Goal: Task Accomplishment & Management: Complete application form

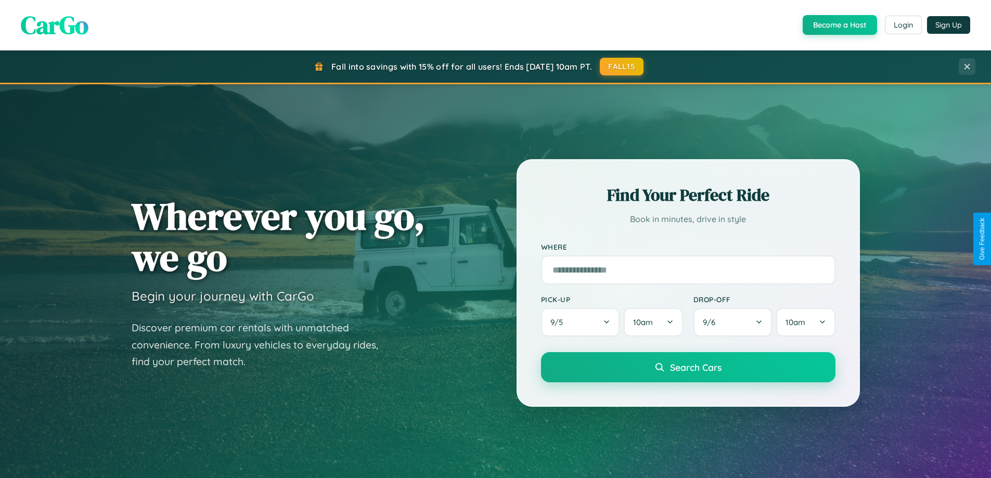
scroll to position [2002, 0]
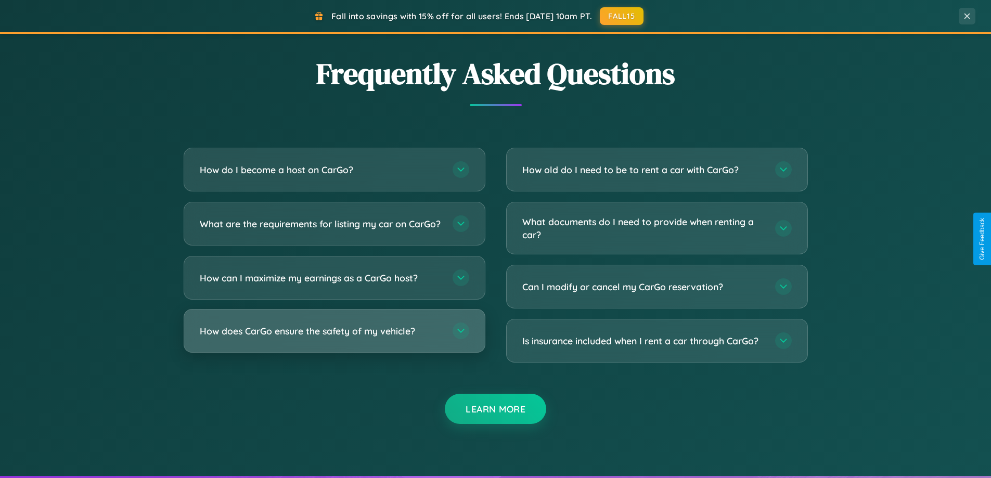
click at [334, 338] on h3 "How does CarGo ensure the safety of my vehicle?" at bounding box center [321, 331] width 242 height 13
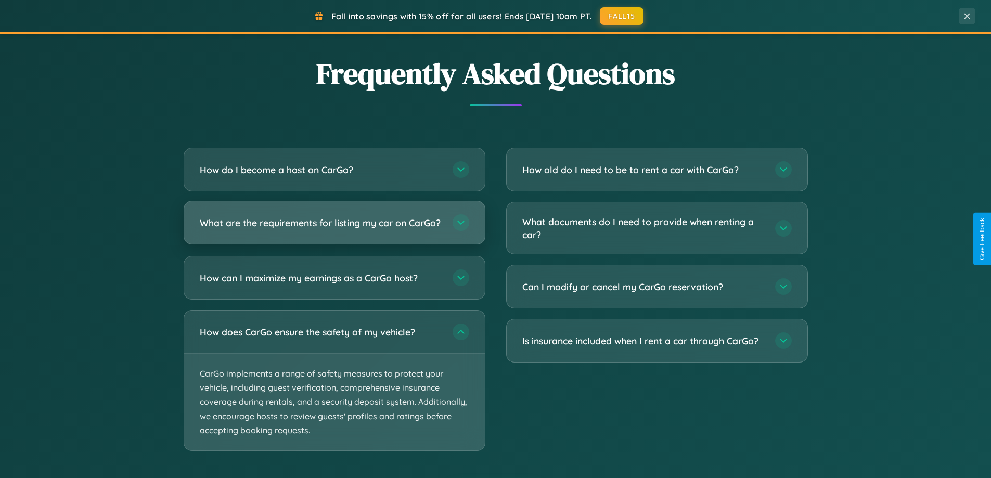
click at [334, 228] on h3 "What are the requirements for listing my car on CarGo?" at bounding box center [321, 222] width 242 height 13
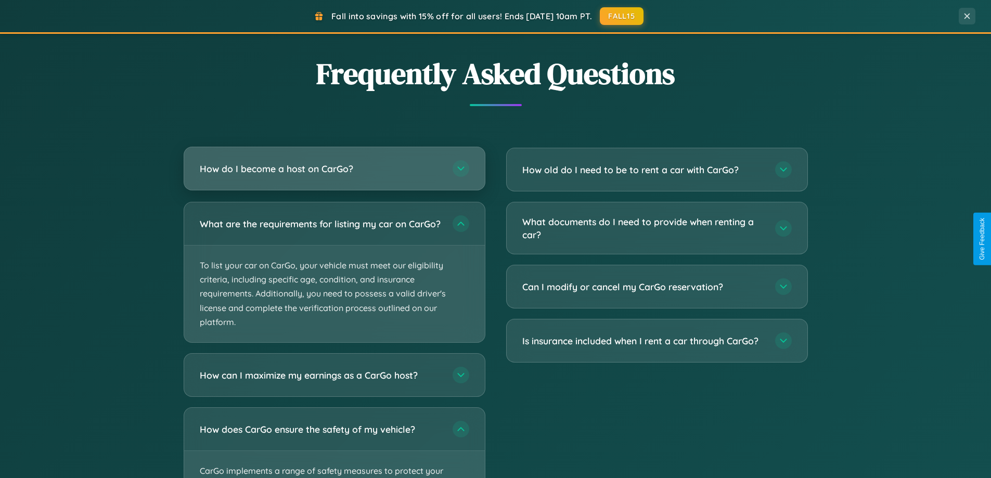
click at [334, 169] on h3 "How do I become a host on CarGo?" at bounding box center [321, 168] width 242 height 13
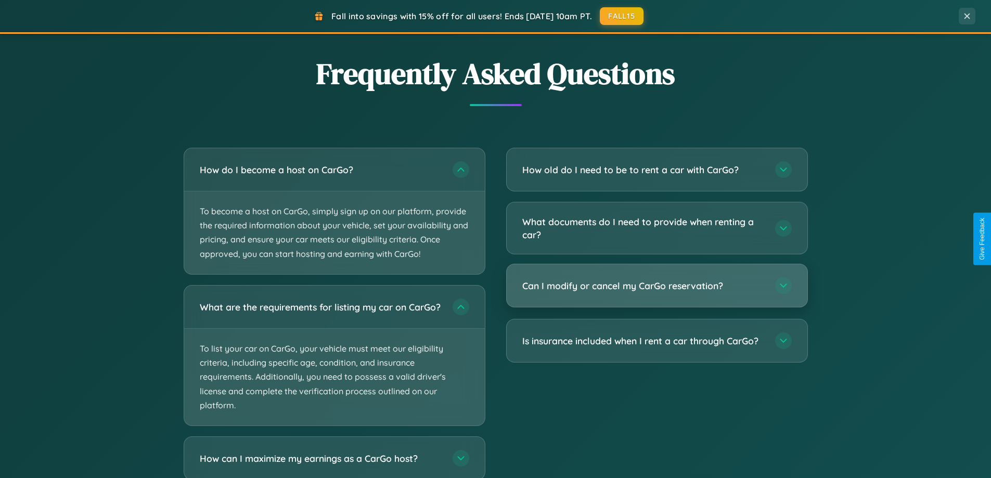
click at [657, 286] on h3 "Can I modify or cancel my CarGo reservation?" at bounding box center [643, 285] width 242 height 13
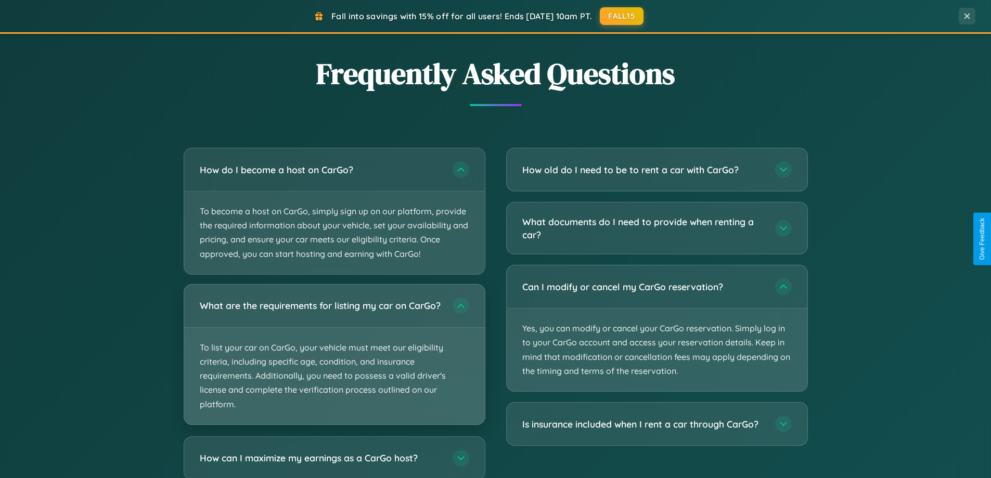
click at [334, 359] on p "To list your car on CarGo, your vehicle must meet our eligibility criteria, inc…" at bounding box center [334, 376] width 301 height 97
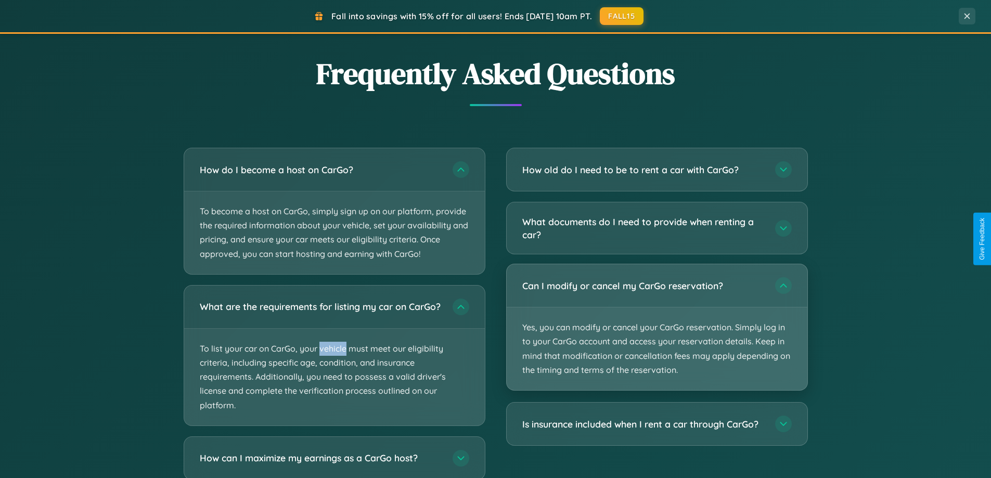
click at [657, 328] on p "Yes, you can modify or cancel your CarGo reservation. Simply log in to your Car…" at bounding box center [657, 348] width 301 height 83
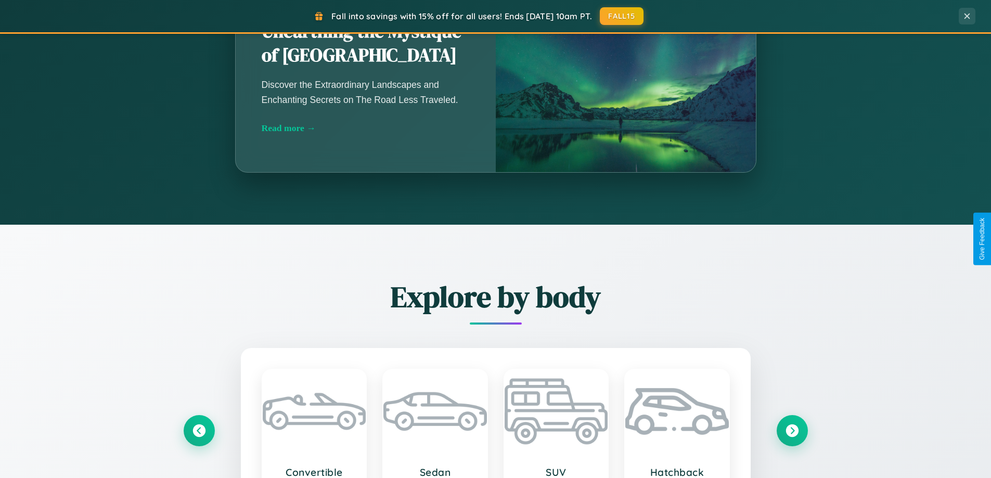
scroll to position [448, 0]
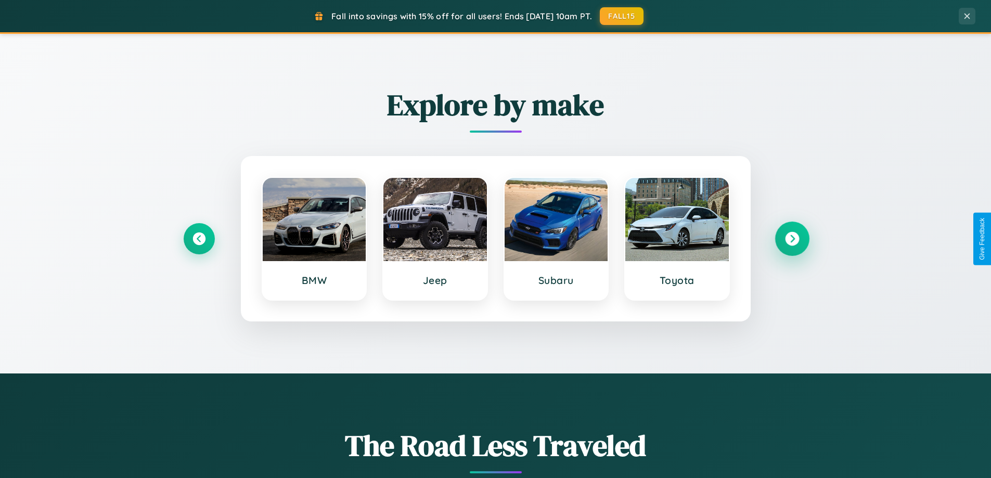
click at [792, 239] on icon at bounding box center [792, 239] width 14 height 14
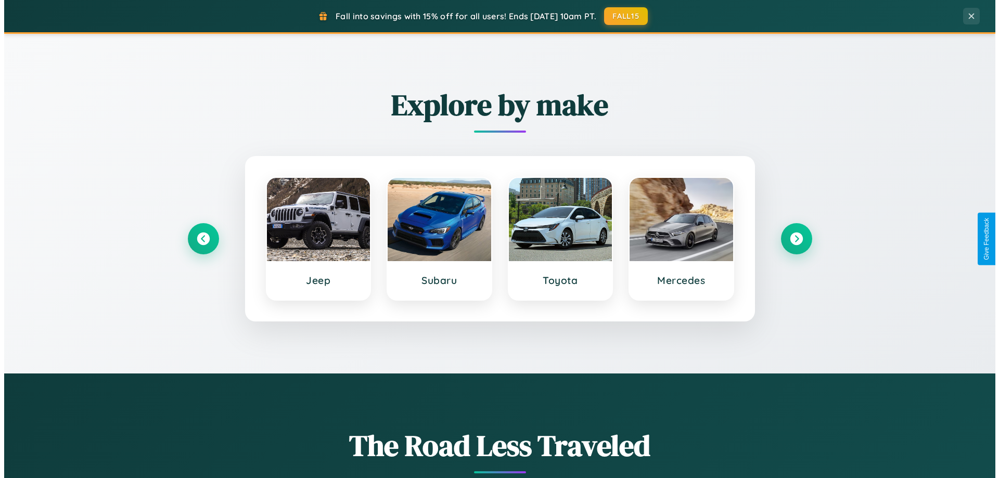
scroll to position [0, 0]
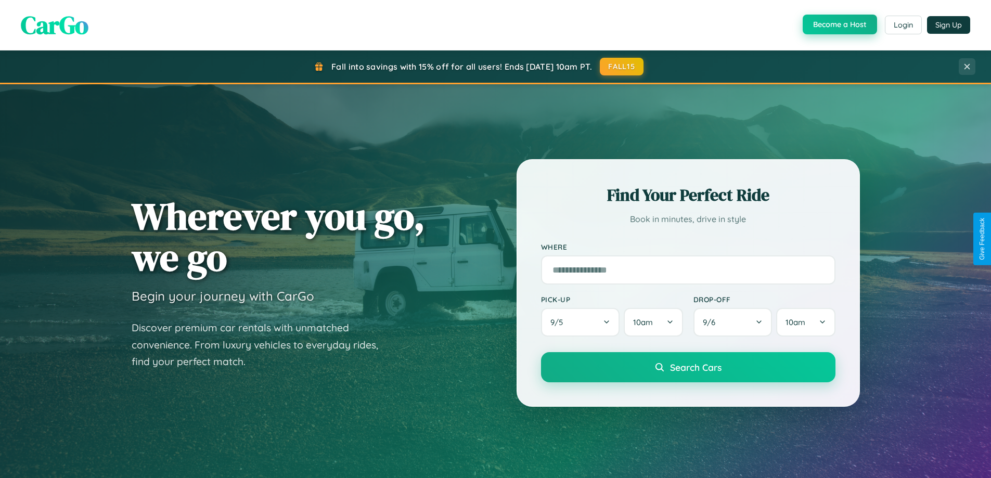
click at [839, 25] on button "Become a Host" at bounding box center [840, 25] width 74 height 20
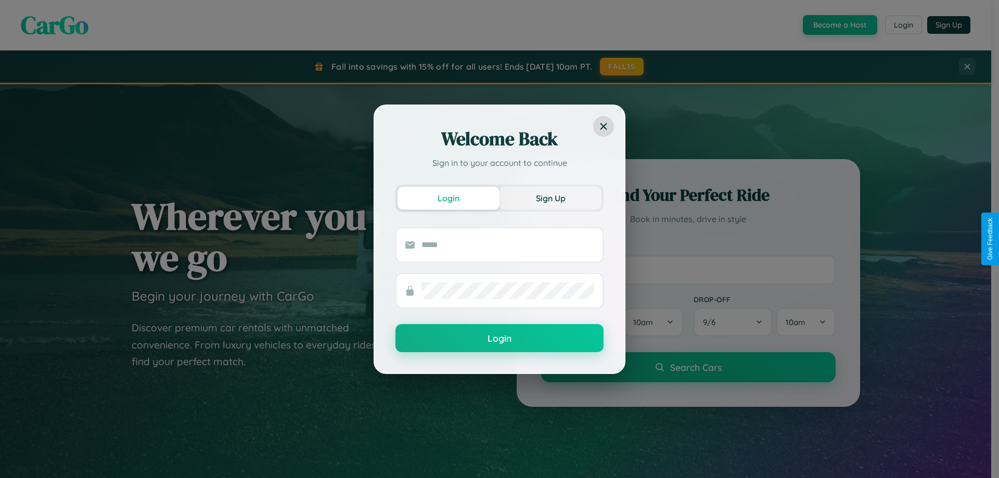
click at [550, 198] on button "Sign Up" at bounding box center [550, 198] width 102 height 23
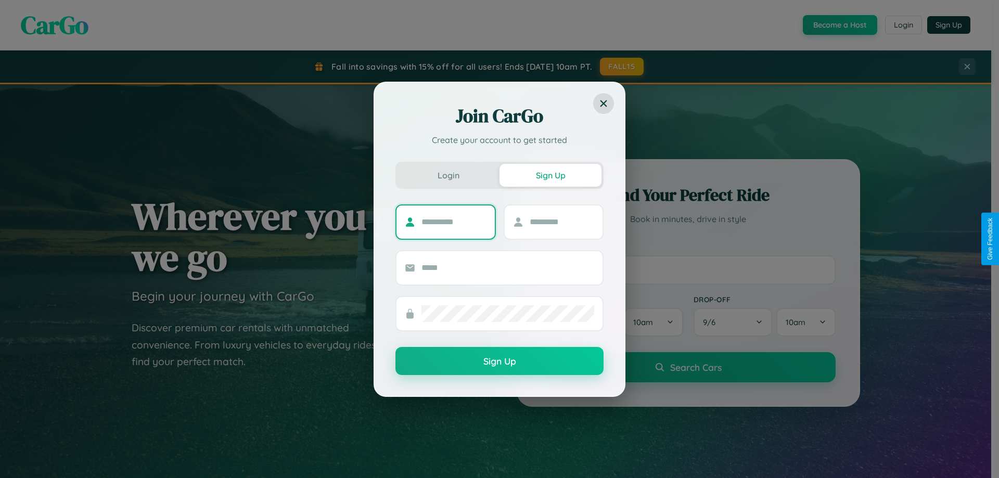
click at [454, 222] on input "text" at bounding box center [453, 222] width 65 height 17
type input "*******"
click at [561, 222] on input "text" at bounding box center [562, 222] width 65 height 17
type input "******"
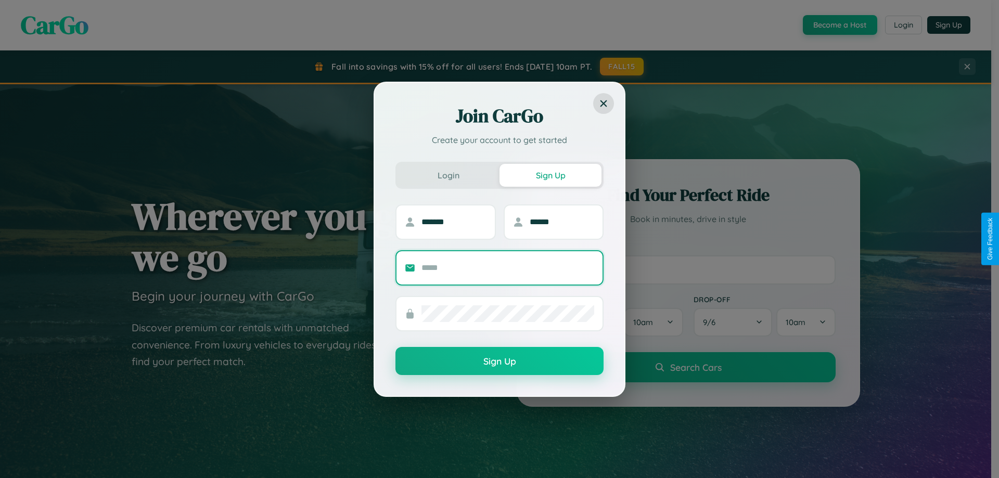
click at [508, 267] on input "text" at bounding box center [507, 268] width 173 height 17
type input "**********"
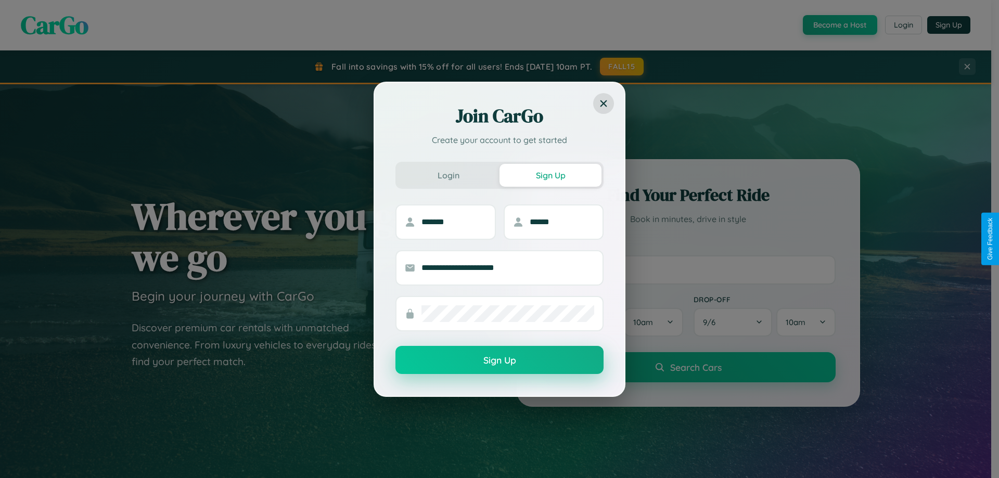
click at [499, 360] on button "Sign Up" at bounding box center [499, 360] width 208 height 28
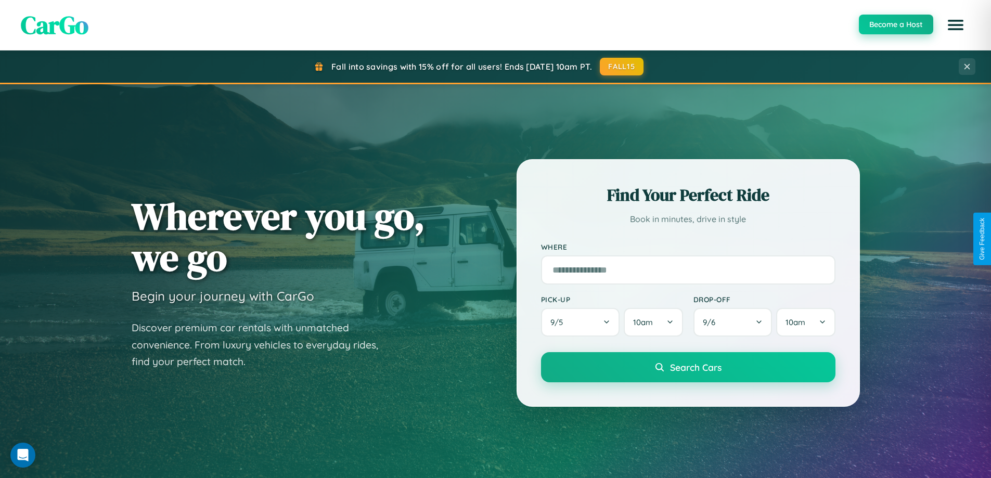
click at [895, 24] on button "Become a Host" at bounding box center [896, 25] width 74 height 20
